Goal: Transaction & Acquisition: Register for event/course

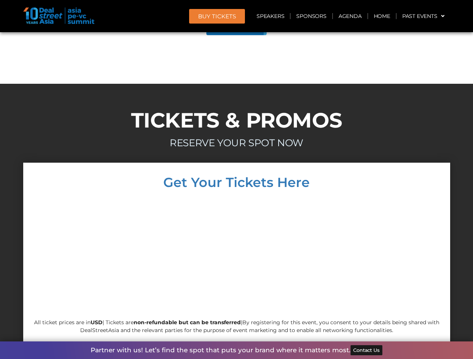
scroll to position [4243, 0]
